Goal: Information Seeking & Learning: Learn about a topic

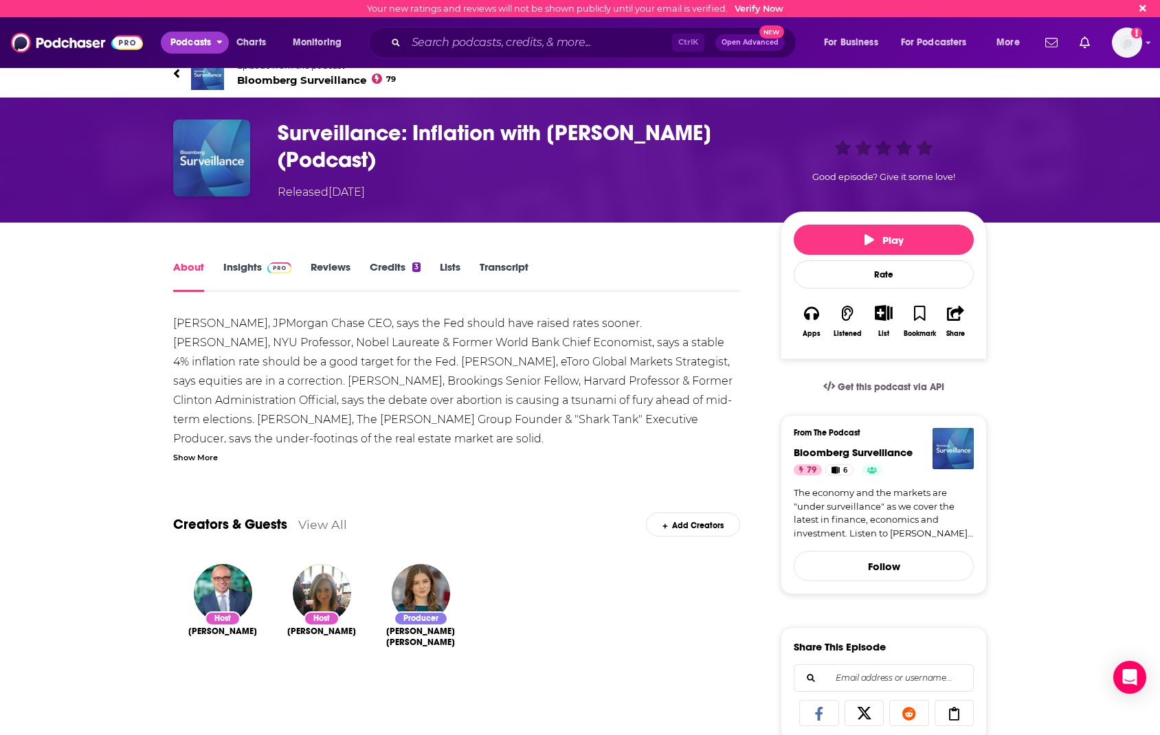
click at [210, 43] on span "Podcasts" at bounding box center [190, 42] width 41 height 19
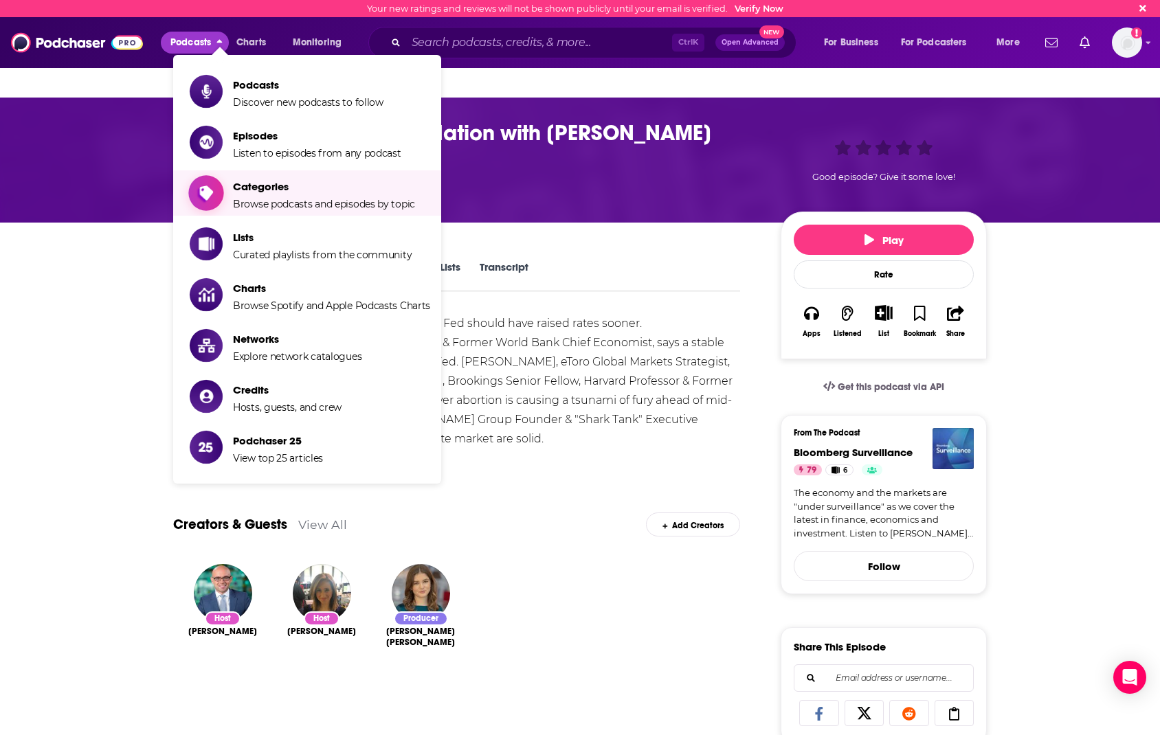
click at [278, 183] on span "Categories" at bounding box center [324, 186] width 182 height 13
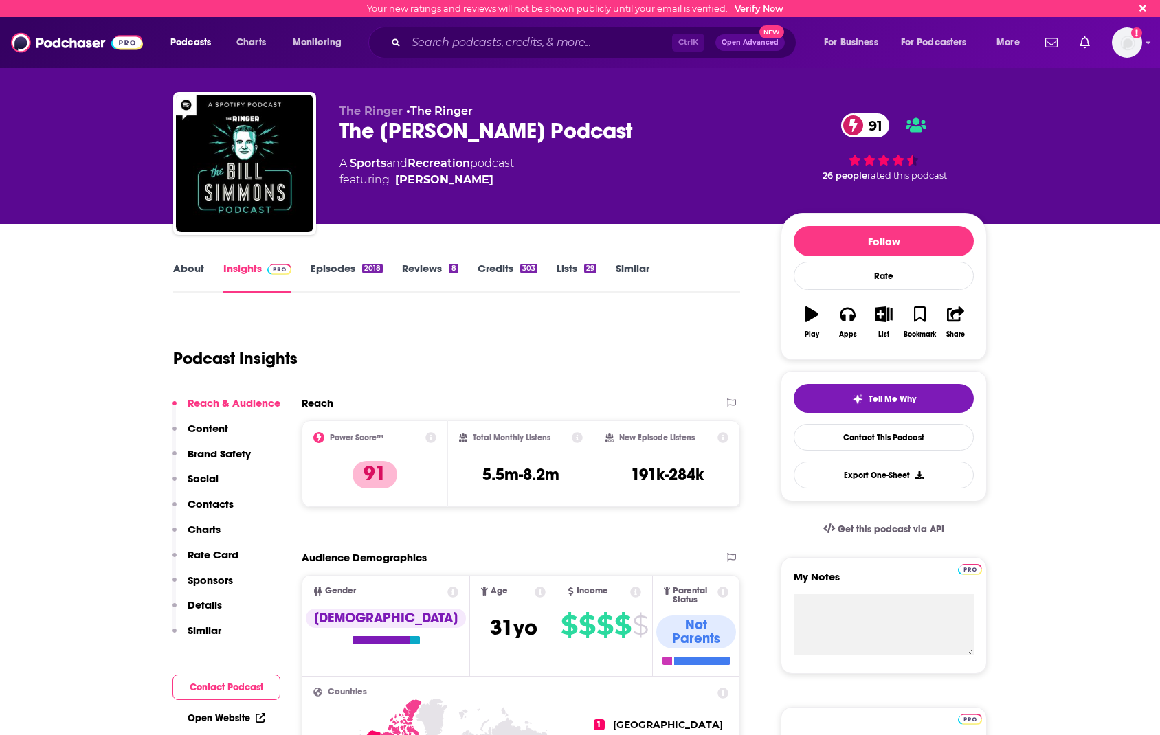
scroll to position [275, 0]
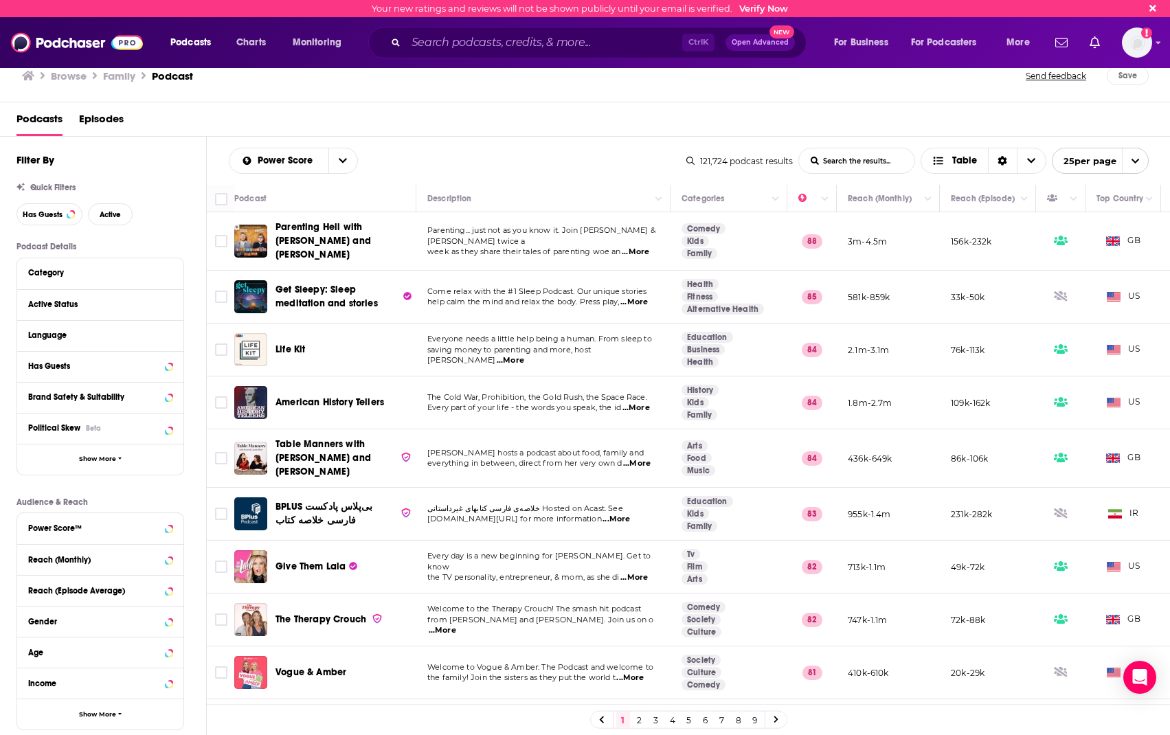
drag, startPoint x: 290, startPoint y: 346, endPoint x: 460, endPoint y: 142, distance: 265.4
click at [460, 142] on div "Power Score List Search Input Search the results... Table 121,724 podcast resul…" at bounding box center [689, 161] width 964 height 48
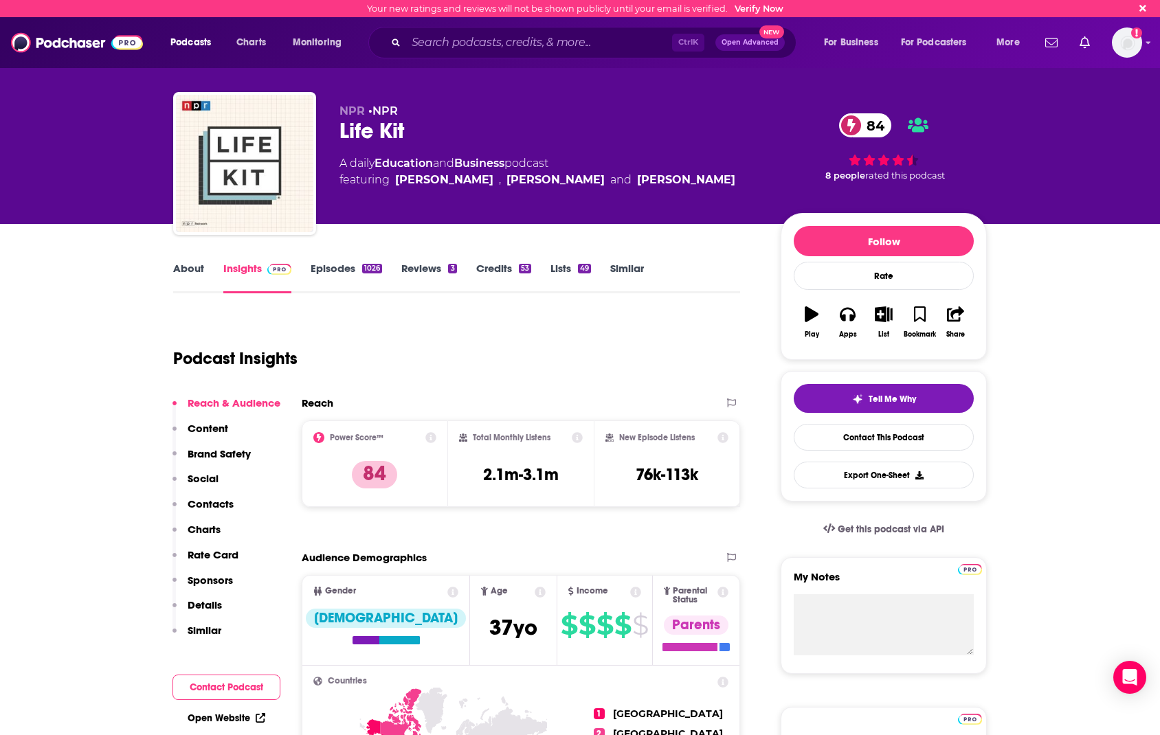
drag, startPoint x: 533, startPoint y: 526, endPoint x: 541, endPoint y: 532, distance: 10.5
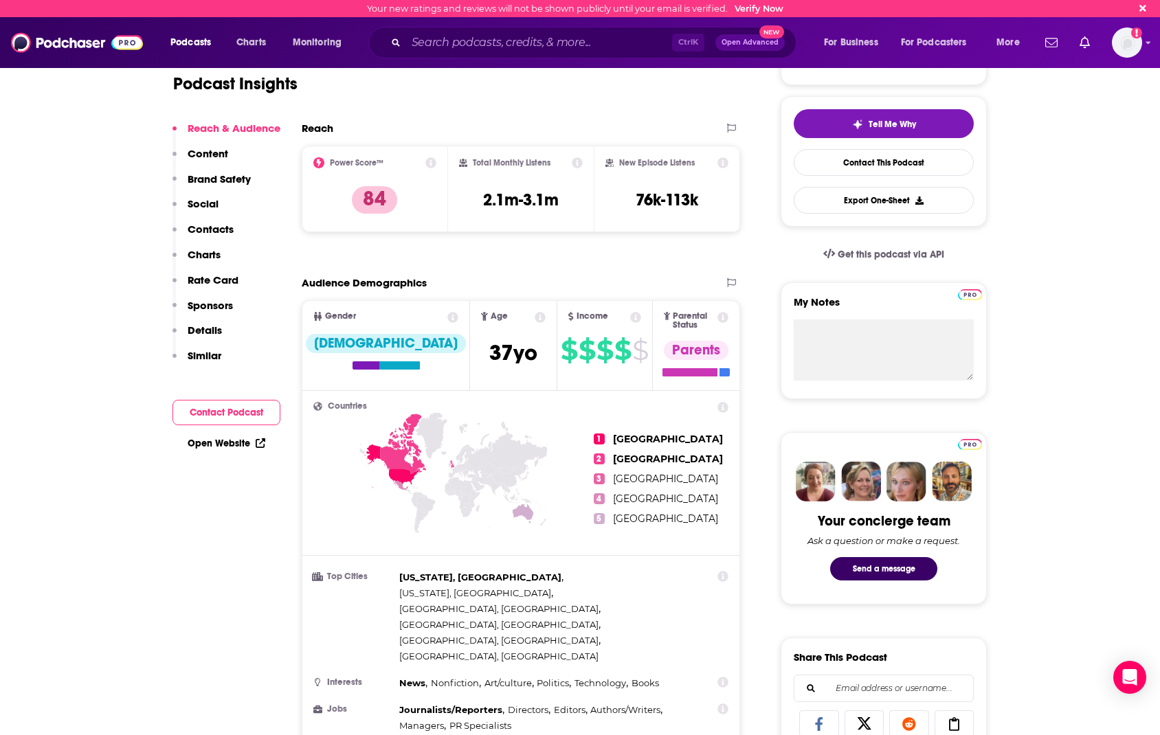
scroll to position [0, 0]
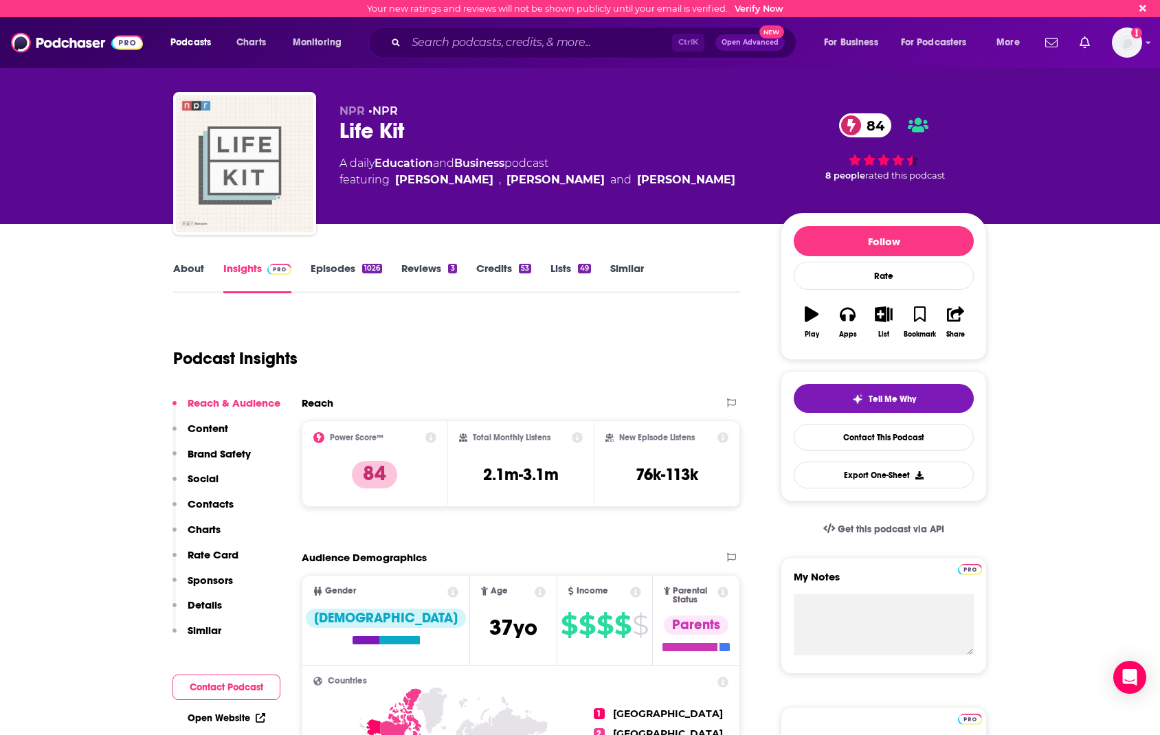
drag, startPoint x: 259, startPoint y: 176, endPoint x: 269, endPoint y: 189, distance: 16.2
